Goal: Task Accomplishment & Management: Manage account settings

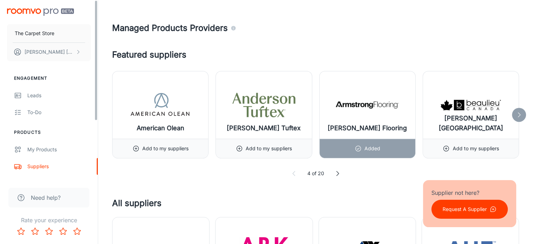
scroll to position [316, 0]
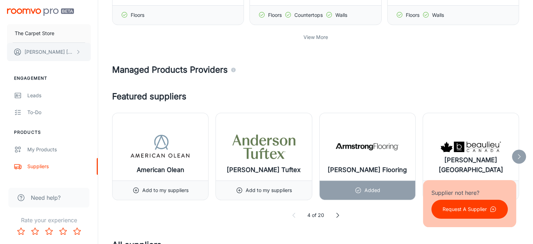
click at [70, 52] on button "[PERSON_NAME]" at bounding box center [49, 52] width 84 height 18
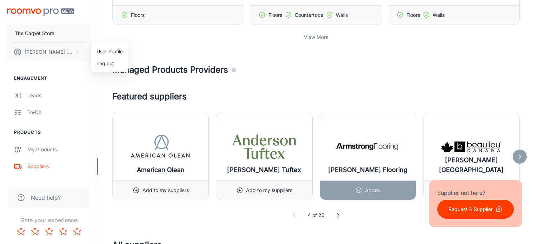
click at [38, 95] on div at bounding box center [269, 122] width 539 height 244
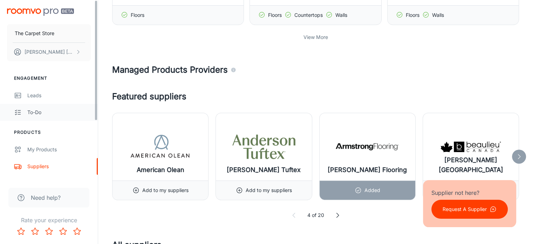
click at [41, 114] on div "To-do" at bounding box center [58, 112] width 63 height 8
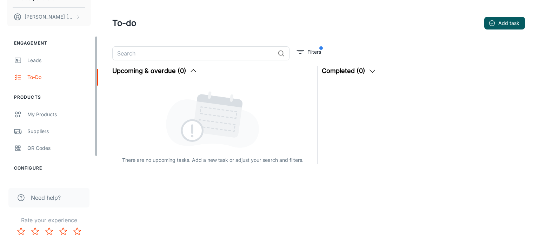
scroll to position [70, 0]
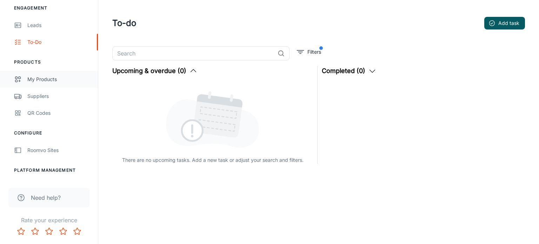
click at [39, 79] on div "My Products" at bounding box center [58, 79] width 63 height 8
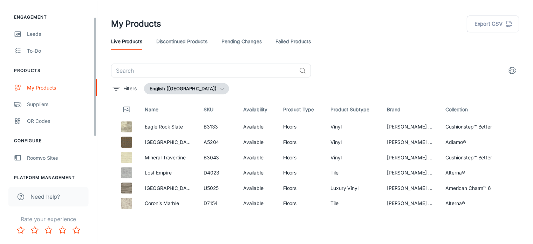
scroll to position [70, 0]
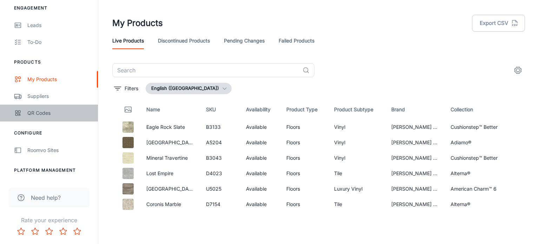
click at [40, 114] on div "QR Codes" at bounding box center [58, 113] width 63 height 8
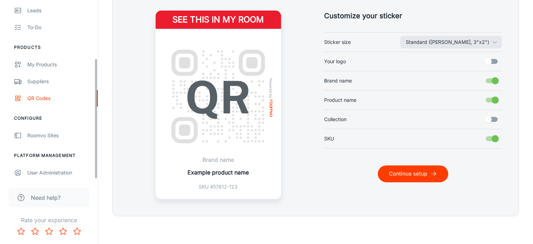
scroll to position [86, 0]
drag, startPoint x: 96, startPoint y: 108, endPoint x: 86, endPoint y: 183, distance: 75.7
click at [86, 183] on div "The Carpet Store [PERSON_NAME] Engagement Leads To-do Products My Products Supp…" at bounding box center [49, 122] width 98 height 244
click at [45, 136] on div "Roomvo Sites" at bounding box center [58, 134] width 63 height 8
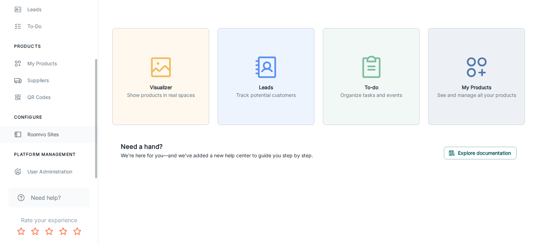
scroll to position [86, 0]
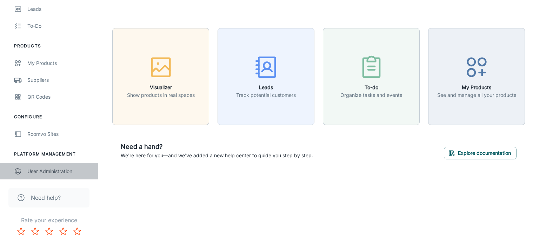
click at [53, 170] on div "User Administration" at bounding box center [58, 171] width 63 height 8
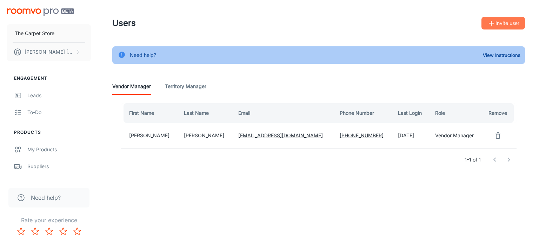
click at [492, 23] on icon "button" at bounding box center [491, 23] width 8 height 8
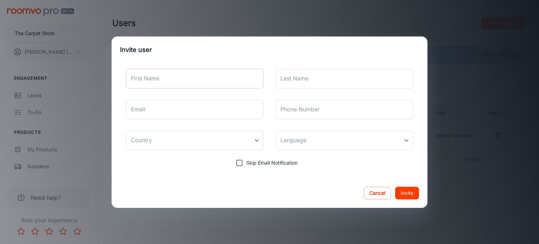
click at [237, 70] on input "First Name" at bounding box center [194, 79] width 137 height 20
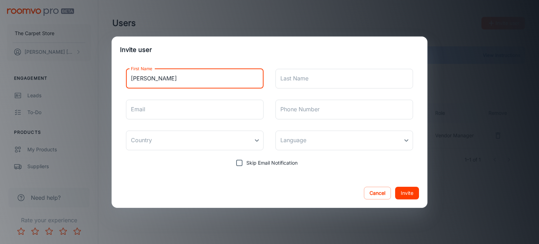
type input "[PERSON_NAME]"
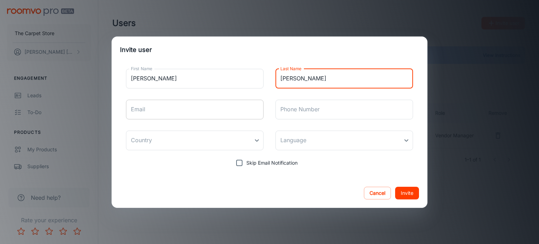
type input "[PERSON_NAME]"
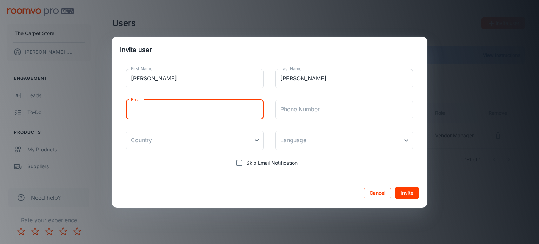
click at [200, 115] on input "Email" at bounding box center [194, 110] width 137 height 20
type input "m"
type input "[PERSON_NAME][EMAIL_ADDRESS][DOMAIN_NAME]"
click at [296, 112] on input "Phone Number" at bounding box center [343, 110] width 137 height 20
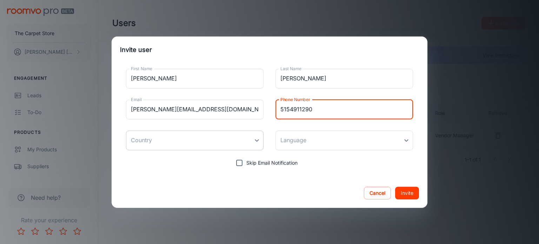
type input "5154911290"
click at [249, 140] on body "The Carpet Store [PERSON_NAME] Engagement Leads To-do Products My Products Supp…" at bounding box center [269, 122] width 539 height 244
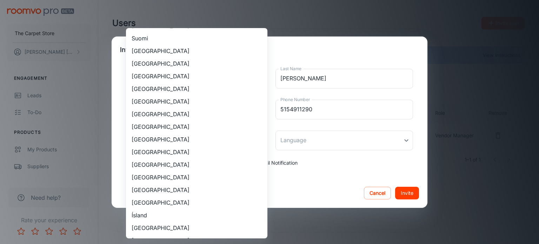
scroll to position [613, 0]
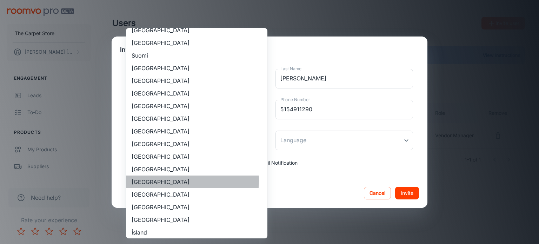
click at [185, 180] on li "[GEOGRAPHIC_DATA]" at bounding box center [196, 181] width 141 height 13
type input "[GEOGRAPHIC_DATA]"
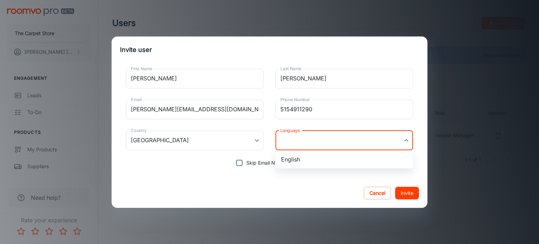
click at [313, 146] on body "The Carpet Store [PERSON_NAME] Engagement Leads To-do Products My Products Supp…" at bounding box center [269, 122] width 539 height 244
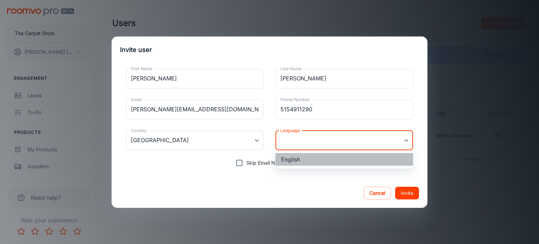
click at [304, 162] on li "English" at bounding box center [343, 159] width 137 height 13
type input "en-us"
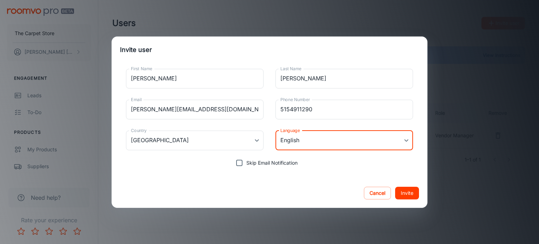
click at [408, 195] on button "Invite" at bounding box center [407, 193] width 24 height 13
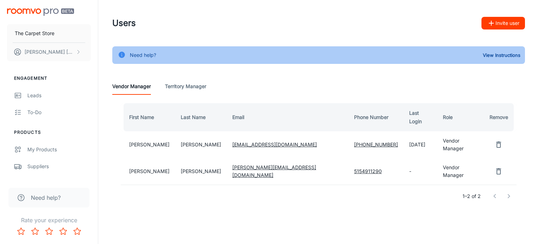
click at [142, 136] on td "[PERSON_NAME]" at bounding box center [148, 144] width 54 height 27
click at [236, 140] on td "[EMAIL_ADDRESS][DOMAIN_NAME]" at bounding box center [287, 144] width 122 height 27
click at [243, 141] on link "[EMAIL_ADDRESS][DOMAIN_NAME]" at bounding box center [274, 144] width 84 height 6
click at [244, 141] on link "[EMAIL_ADDRESS][DOMAIN_NAME]" at bounding box center [274, 144] width 84 height 6
click at [388, 91] on div "Vendor Manager Territory Manager" at bounding box center [318, 86] width 412 height 17
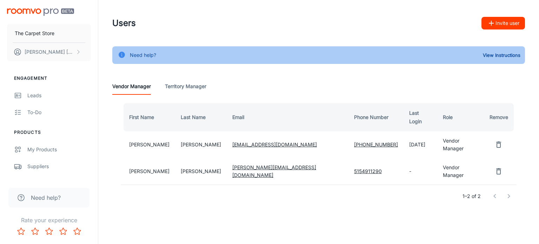
click at [354, 141] on link "[PHONE_NUMBER]" at bounding box center [376, 144] width 44 height 6
click at [59, 52] on button "[PERSON_NAME]" at bounding box center [49, 52] width 84 height 18
click at [102, 54] on li "User Profile" at bounding box center [110, 52] width 38 height 12
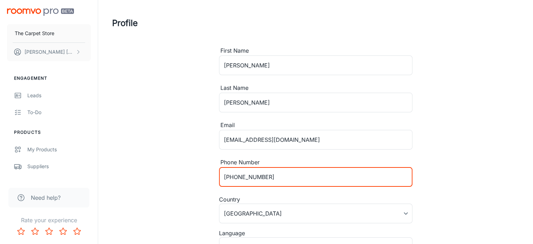
drag, startPoint x: 270, startPoint y: 175, endPoint x: 205, endPoint y: 178, distance: 64.9
click at [205, 178] on div "Profile First Name [PERSON_NAME] ​ Last Name [PERSON_NAME] ​ Email [PERSON_NAME…" at bounding box center [316, 148] width 424 height 297
type input "5155779064"
click at [367, 208] on body "The Carpet Store [PERSON_NAME] Engagement Leads To-do Products My Products Supp…" at bounding box center [266, 122] width 533 height 244
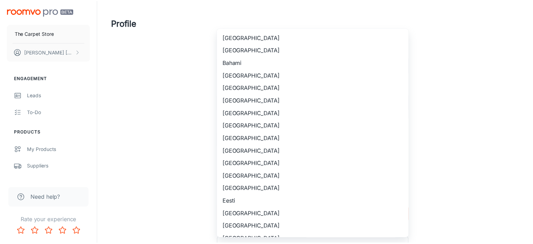
scroll to position [661, 0]
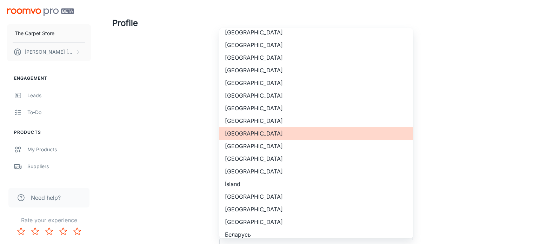
click at [461, 202] on div at bounding box center [269, 122] width 539 height 244
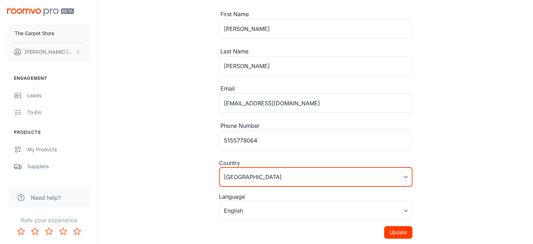
scroll to position [81, 0]
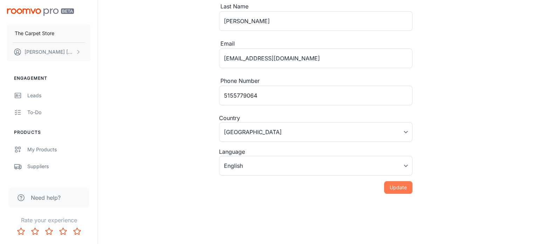
click at [394, 191] on button "Update" at bounding box center [398, 187] width 28 height 13
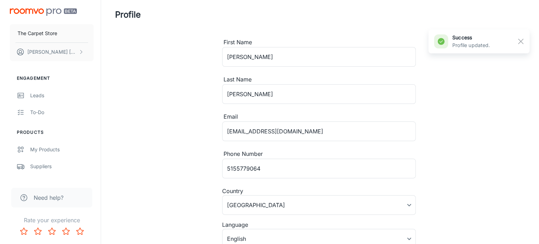
scroll to position [0, 0]
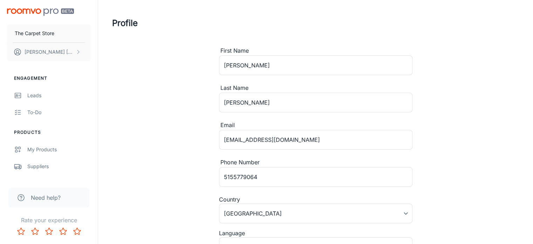
click at [49, 12] on img "scrollable content" at bounding box center [40, 11] width 67 height 7
